Goal: Transaction & Acquisition: Purchase product/service

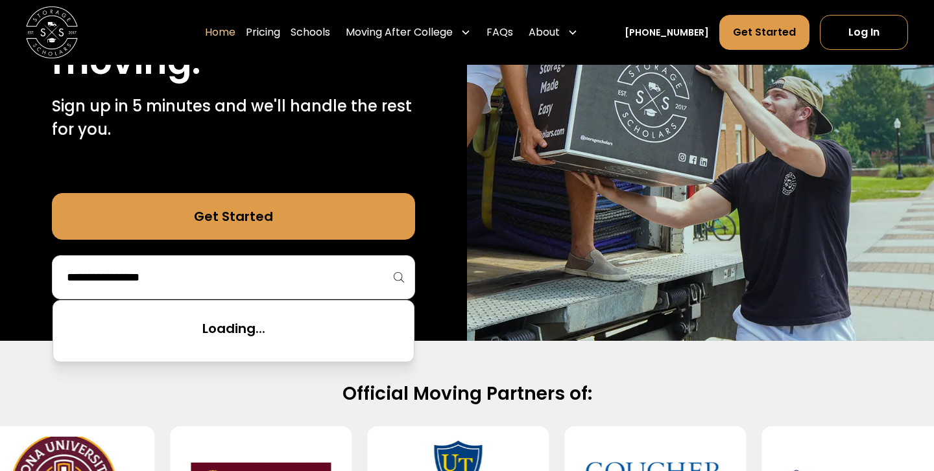
click at [254, 267] on input "search" at bounding box center [234, 278] width 336 height 22
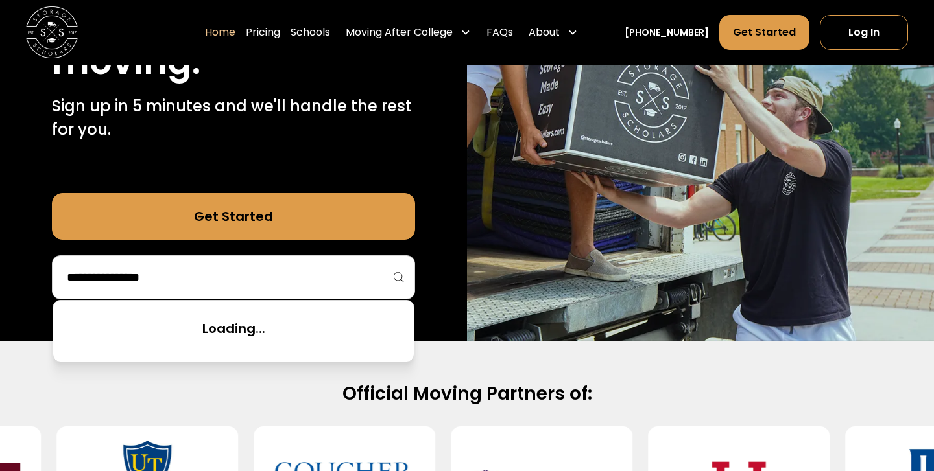
click at [254, 243] on div "Get Started" at bounding box center [233, 246] width 363 height 106
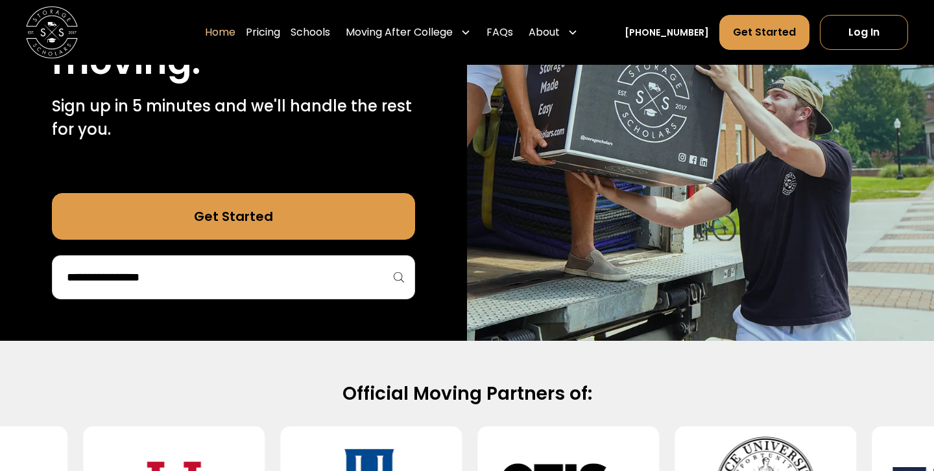
click at [239, 277] on input "search" at bounding box center [234, 278] width 336 height 22
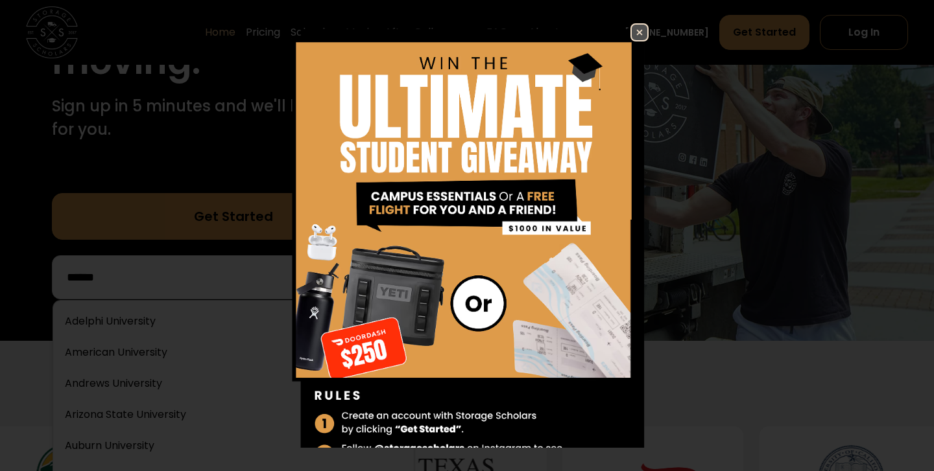
drag, startPoint x: 239, startPoint y: 277, endPoint x: 637, endPoint y: 30, distance: 467.7
click at [637, 30] on img at bounding box center [640, 33] width 16 height 16
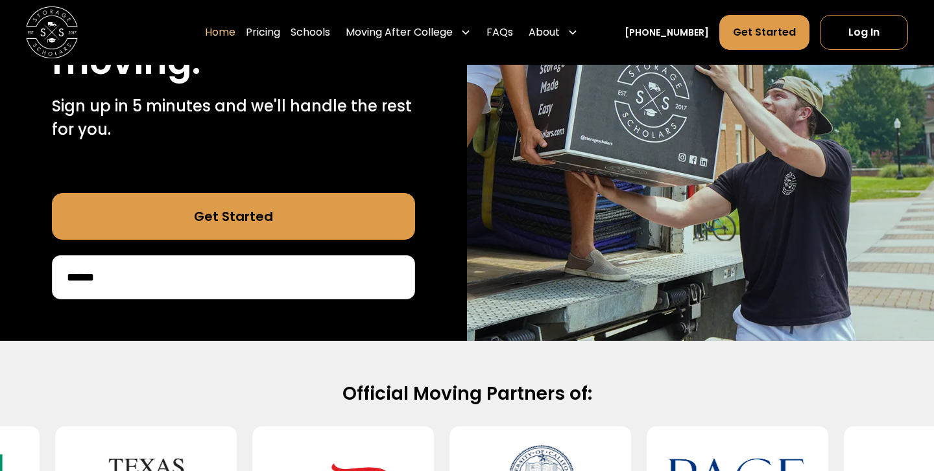
click at [233, 285] on input "******" at bounding box center [234, 278] width 336 height 22
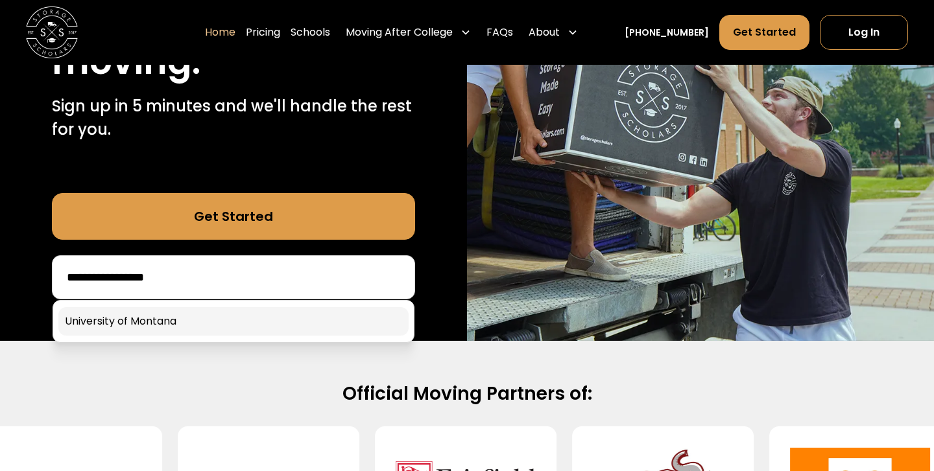
type input "**********"
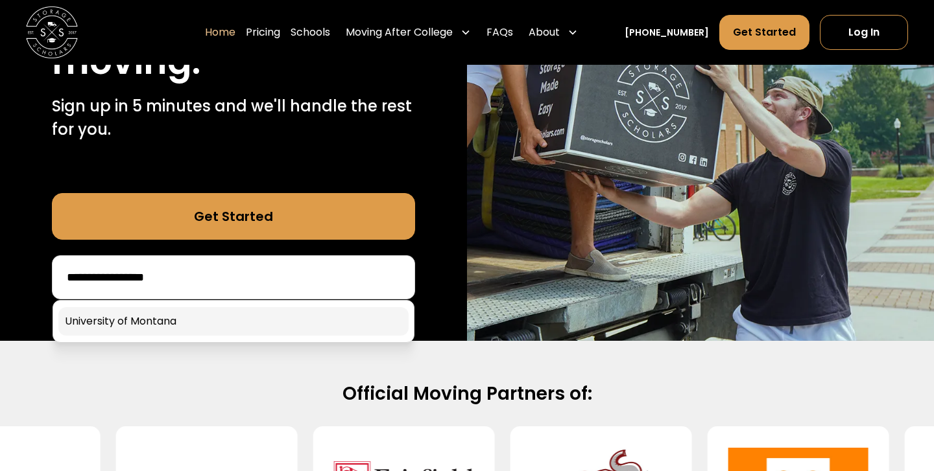
click at [198, 317] on link at bounding box center [233, 321] width 350 height 29
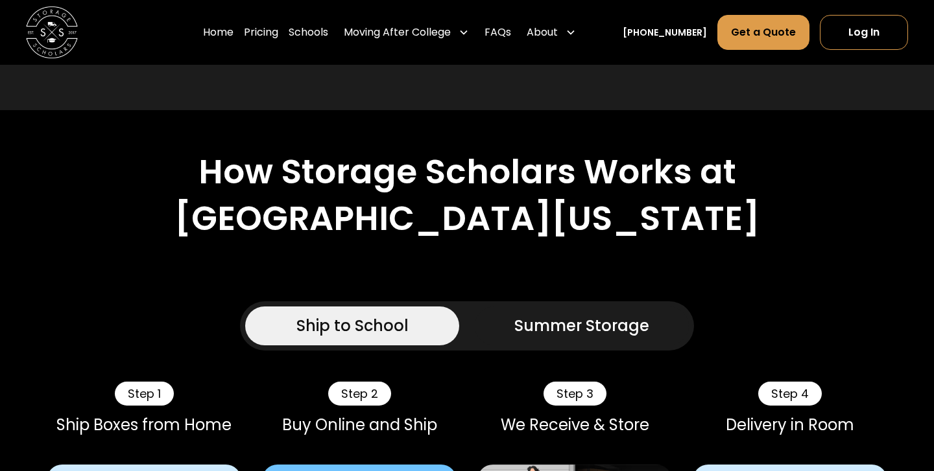
scroll to position [884, 0]
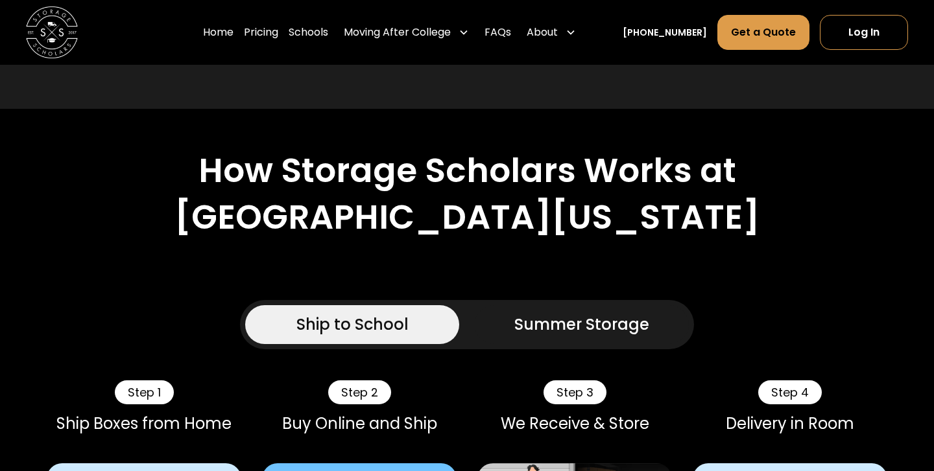
click at [510, 321] on link "Summer Storage" at bounding box center [582, 324] width 214 height 39
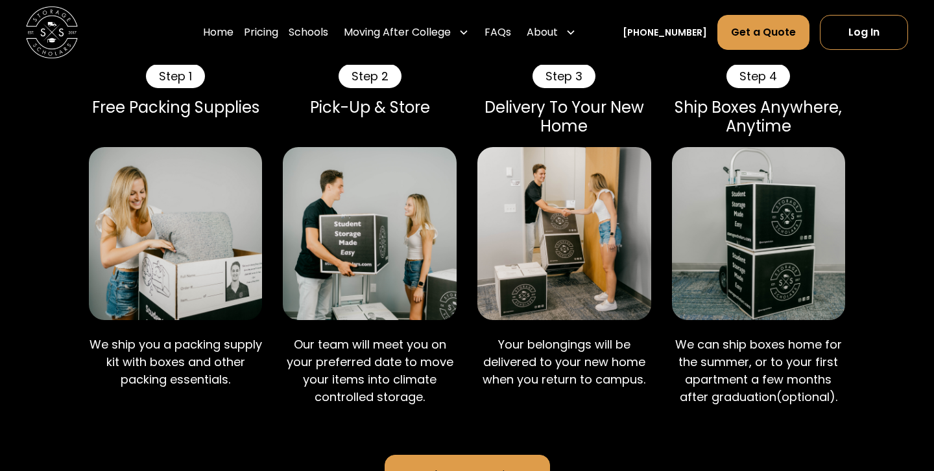
scroll to position [1202, 0]
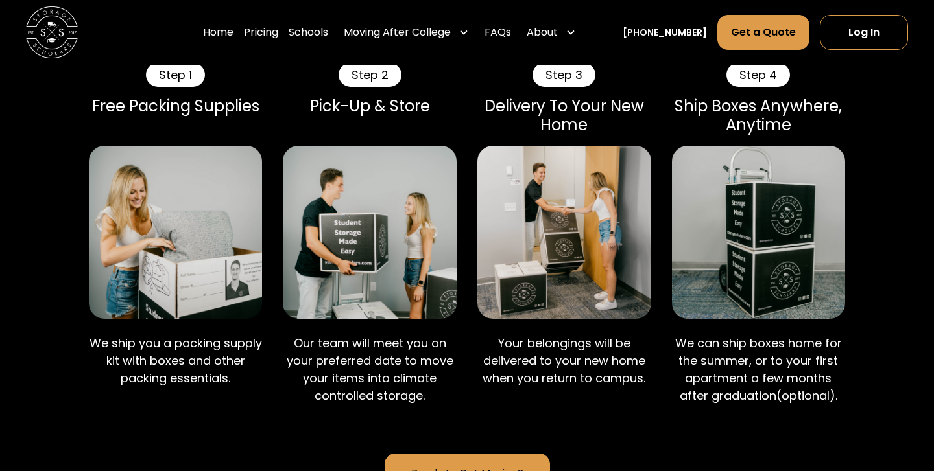
click at [522, 306] on img at bounding box center [564, 233] width 174 height 174
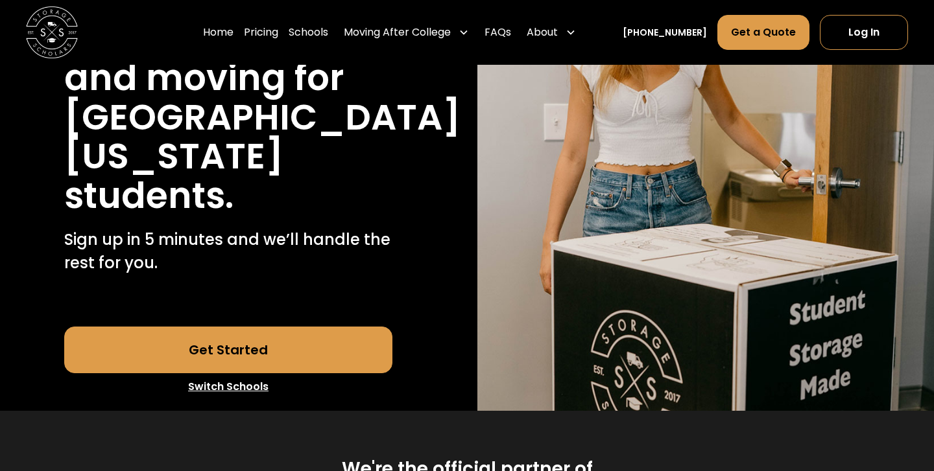
scroll to position [226, 0]
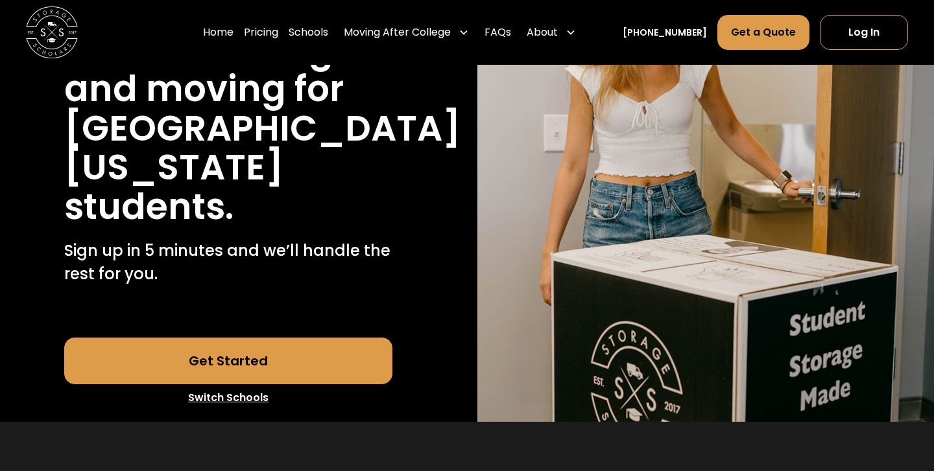
click at [327, 363] on link "Get Started" at bounding box center [228, 361] width 329 height 47
